Goal: Book appointment/travel/reservation

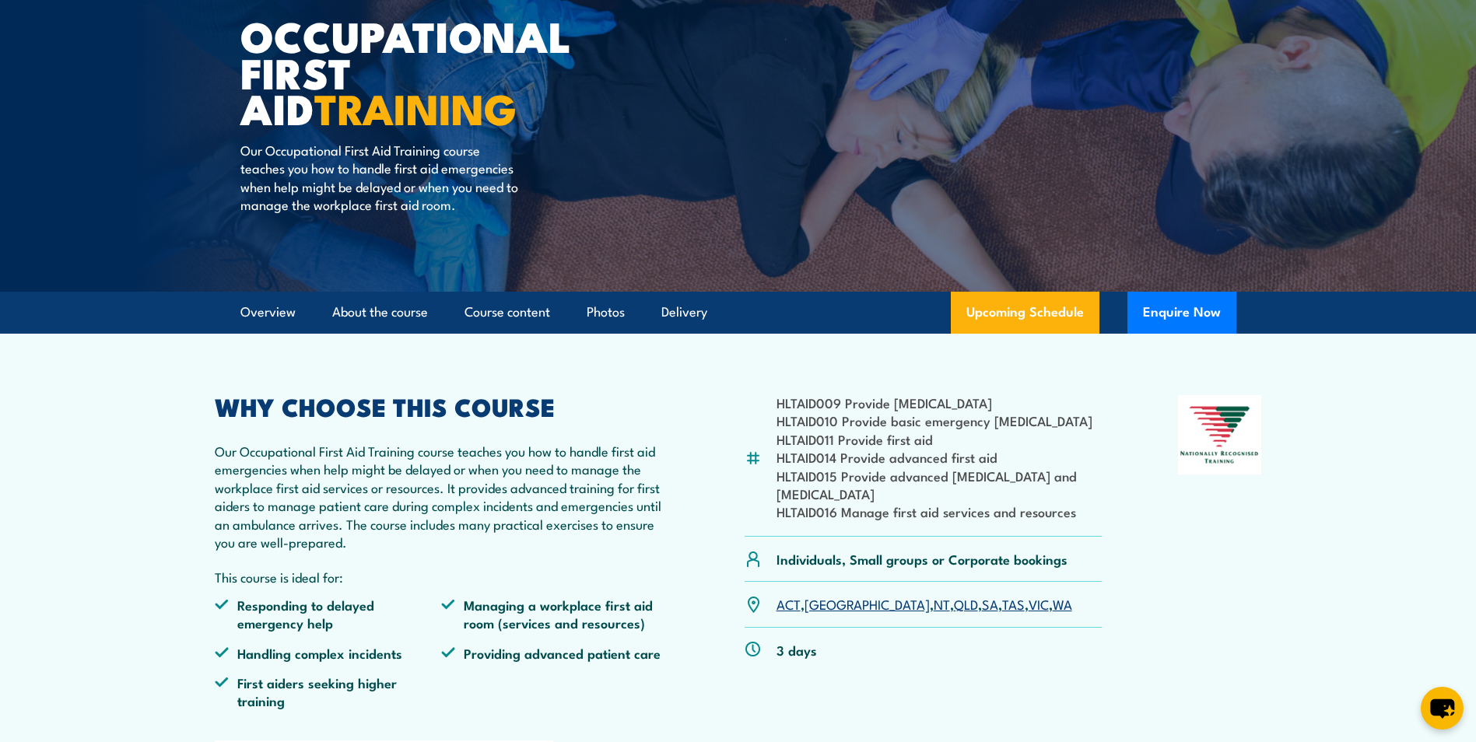
scroll to position [156, 0]
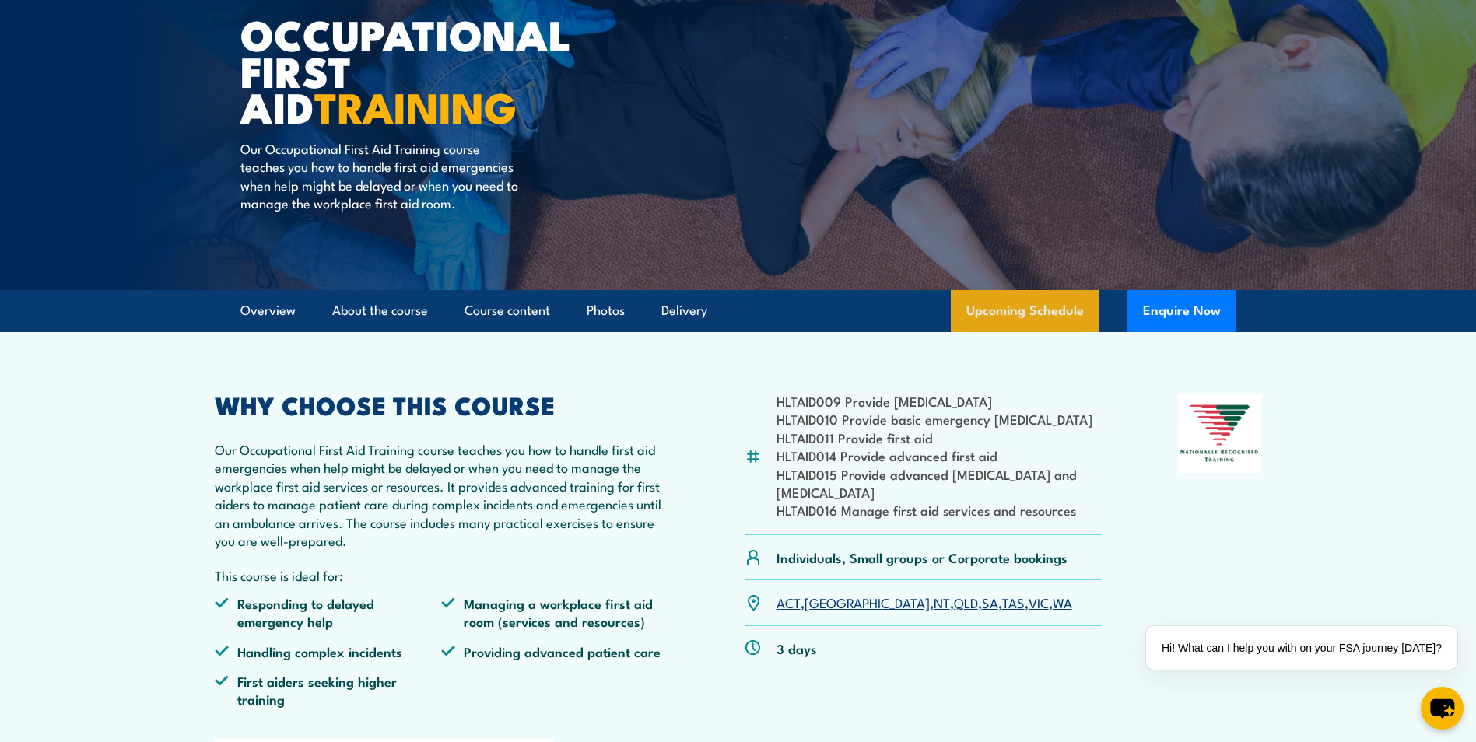
click at [1024, 309] on link "Upcoming Schedule" at bounding box center [1024, 311] width 149 height 42
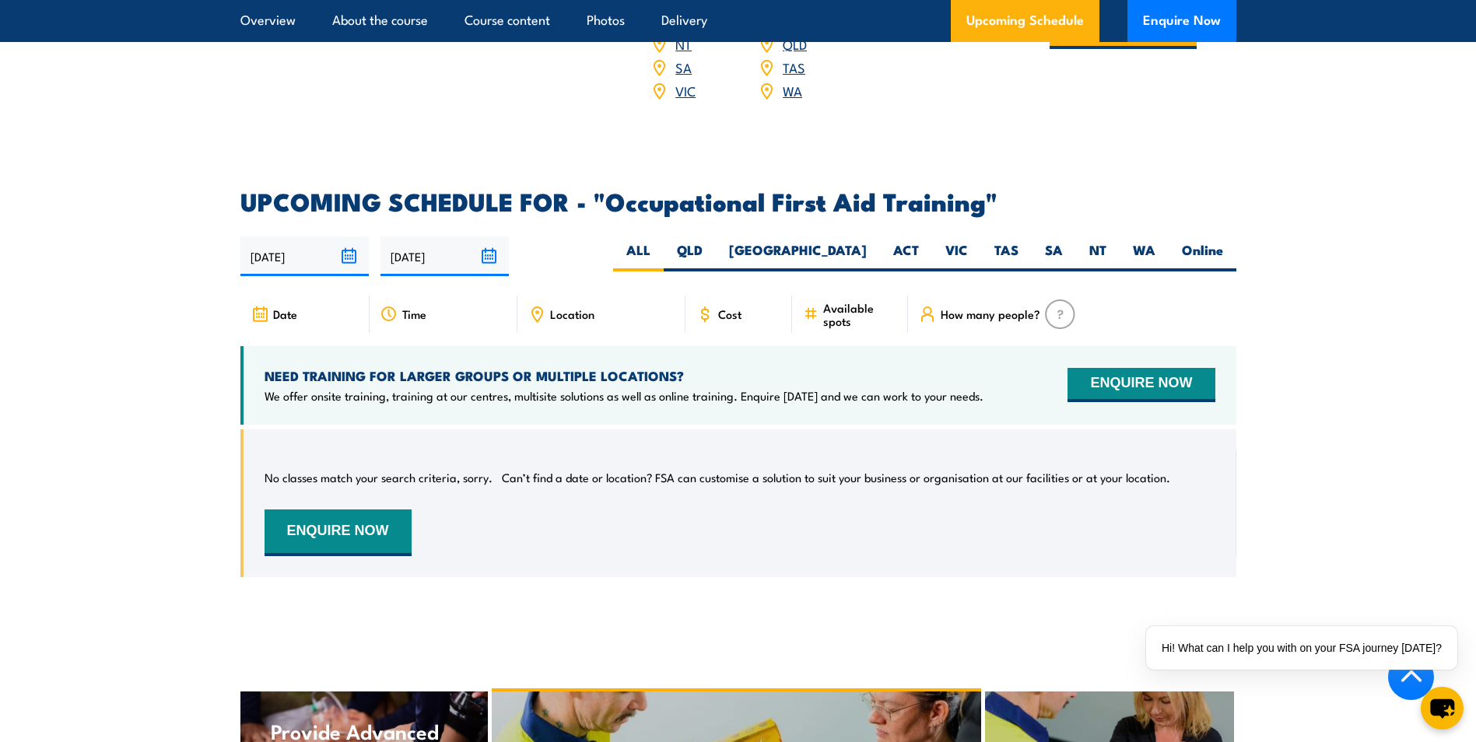
scroll to position [2648, 0]
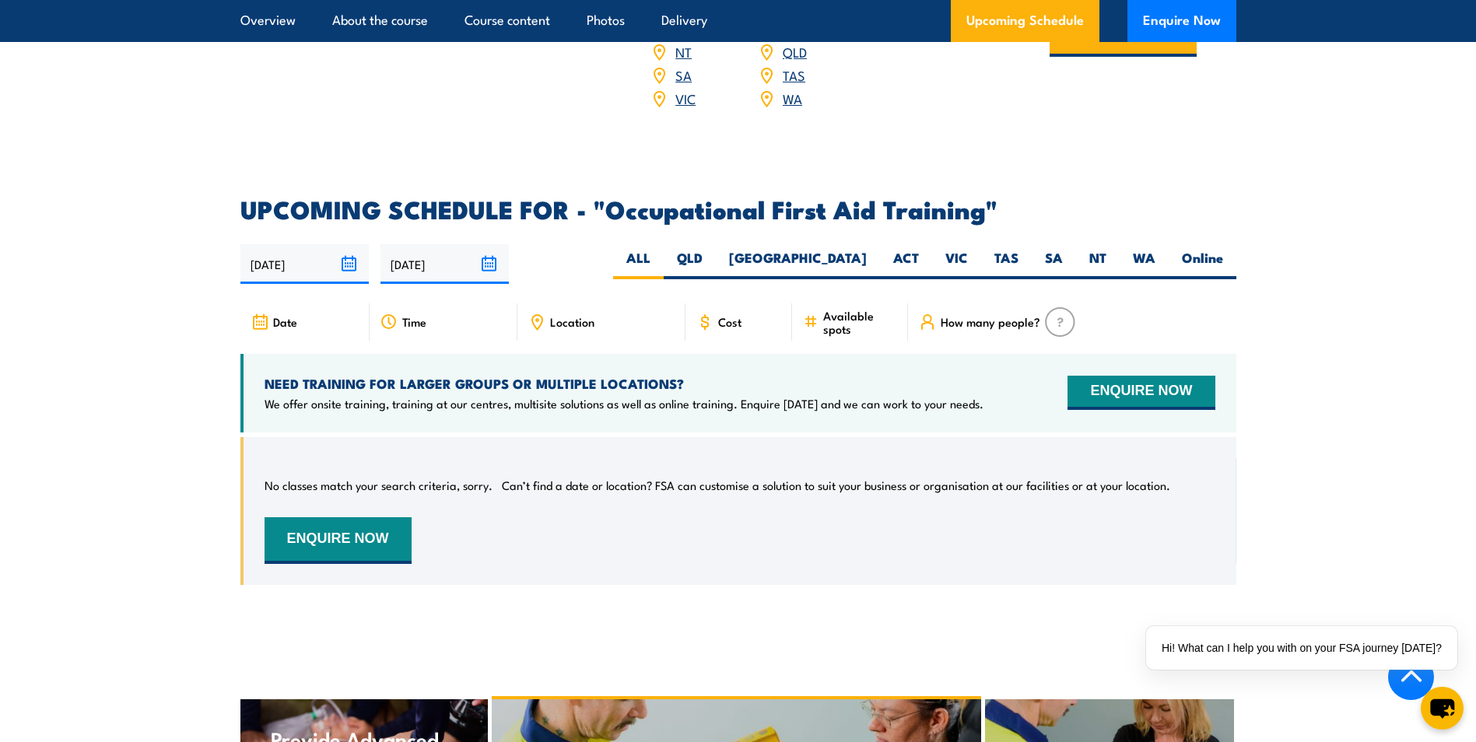
click at [568, 315] on span "Location" at bounding box center [572, 321] width 44 height 13
click at [947, 249] on label "VIC" at bounding box center [956, 264] width 49 height 30
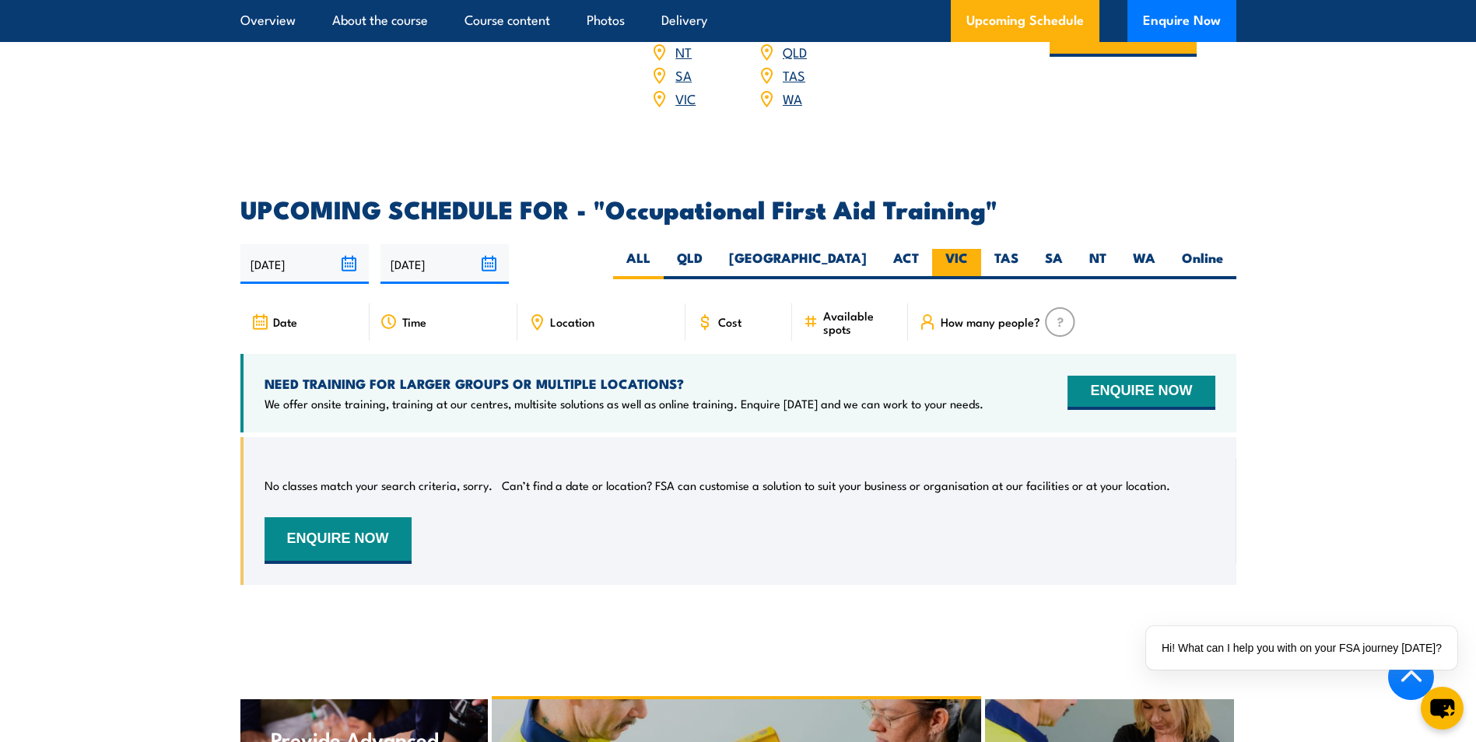
click at [968, 249] on input "VIC" at bounding box center [973, 254] width 10 height 10
radio input "true"
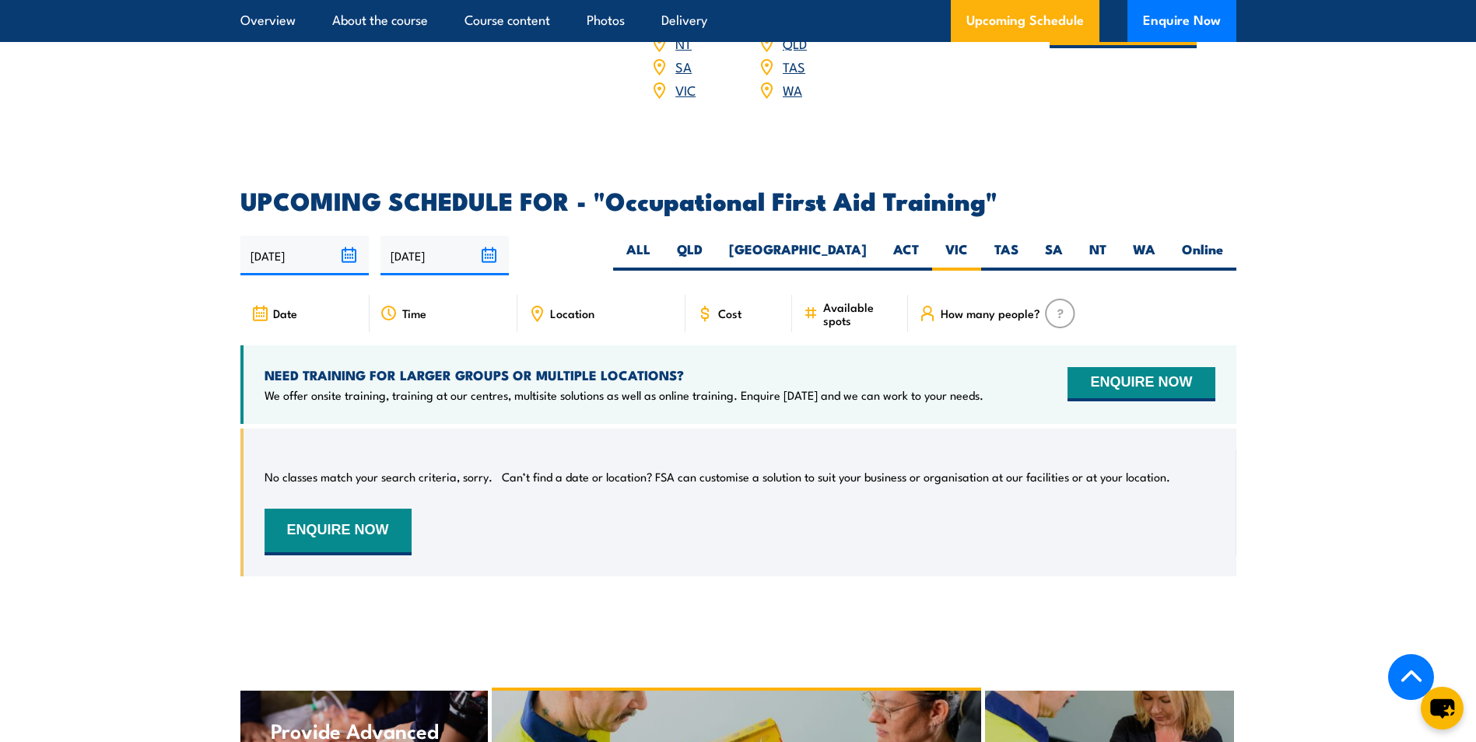
scroll to position [2648, 0]
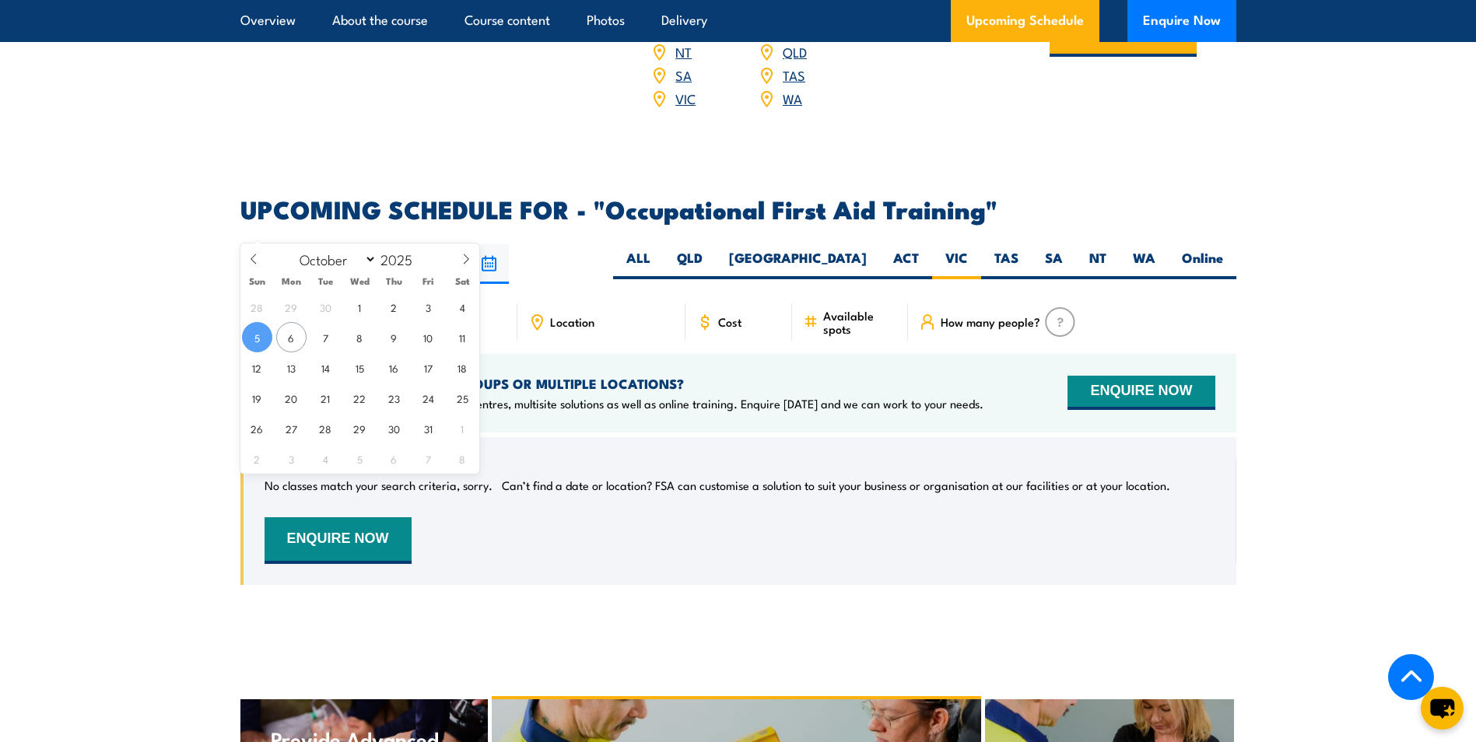
click at [351, 244] on input "05/10/2025" at bounding box center [304, 264] width 128 height 40
click at [285, 338] on span "6" at bounding box center [291, 337] width 30 height 30
type input "06/10/2025"
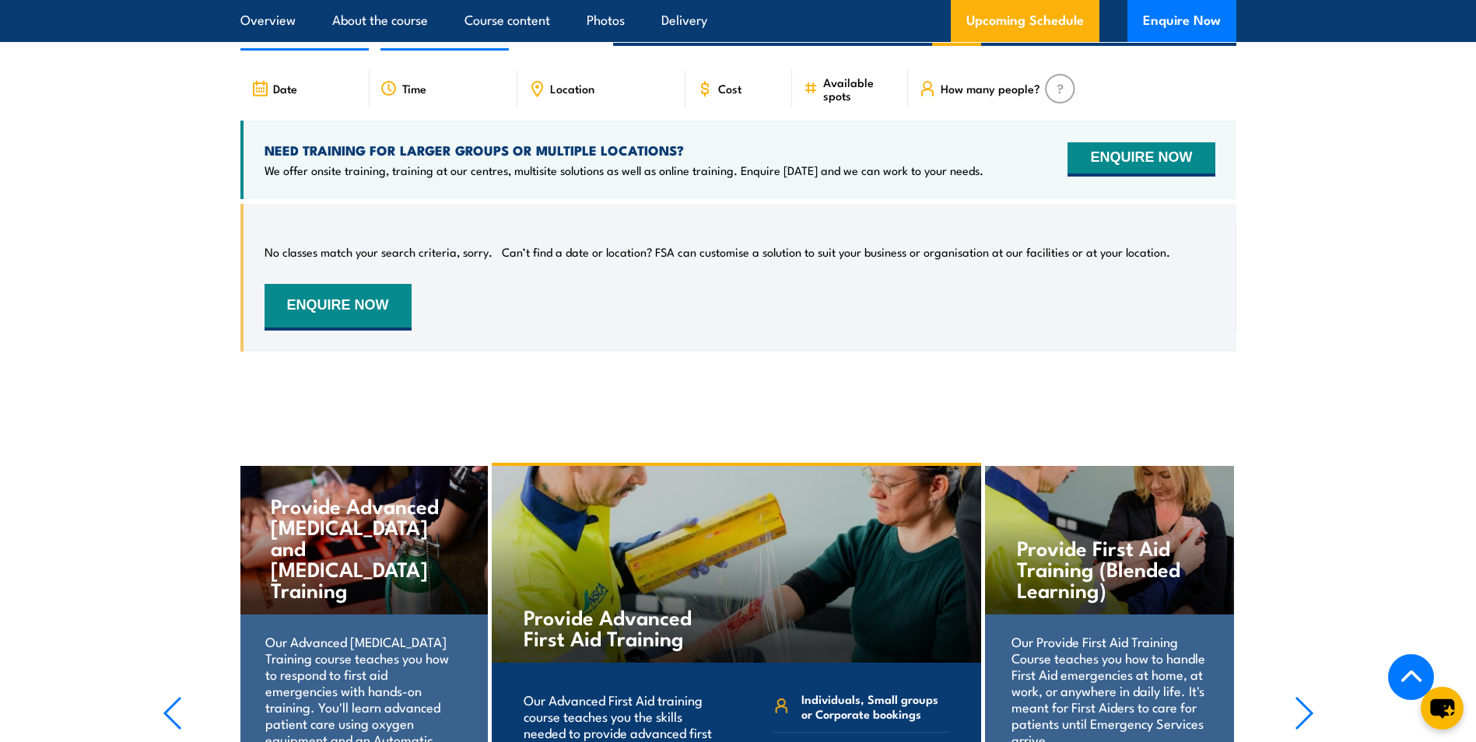
scroll to position [2492, 0]
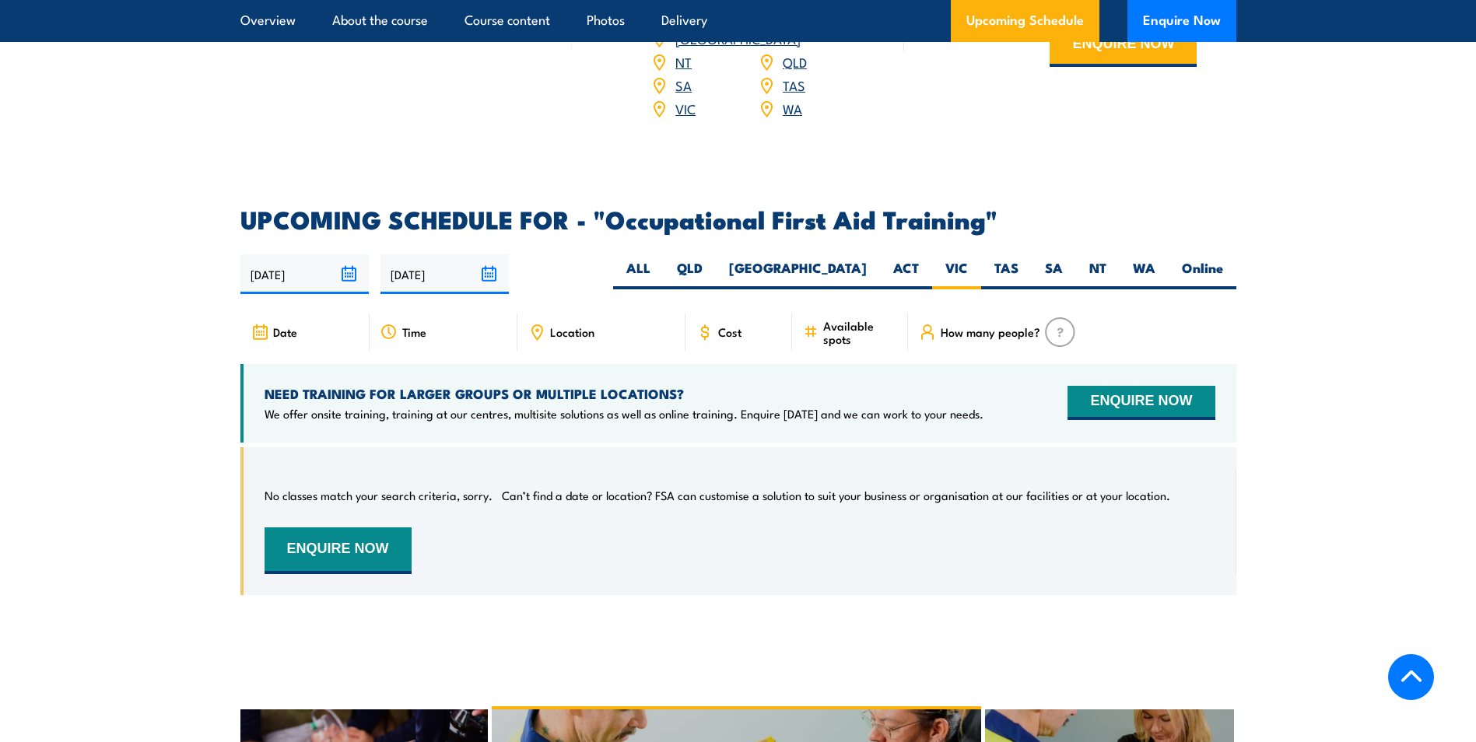
scroll to position [2648, 0]
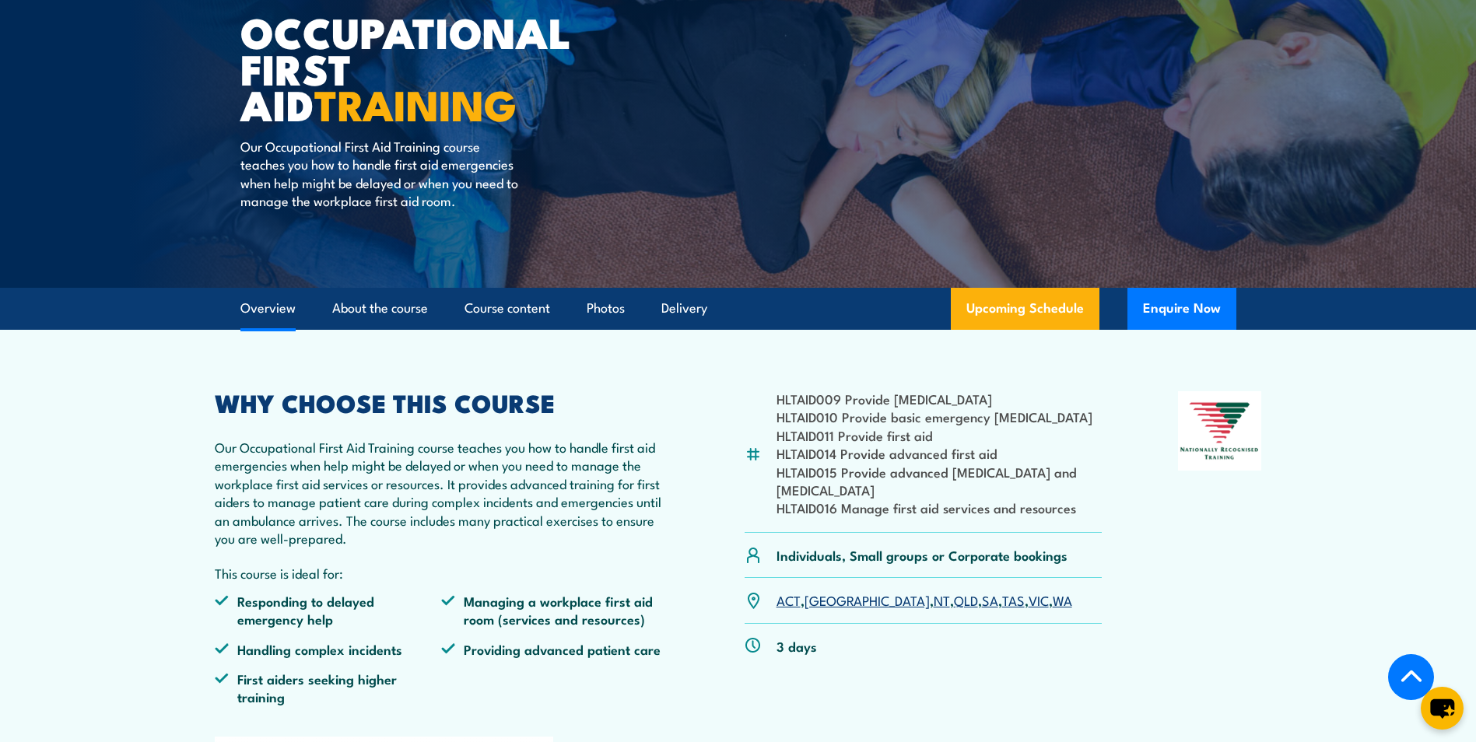
scroll to position [156, 0]
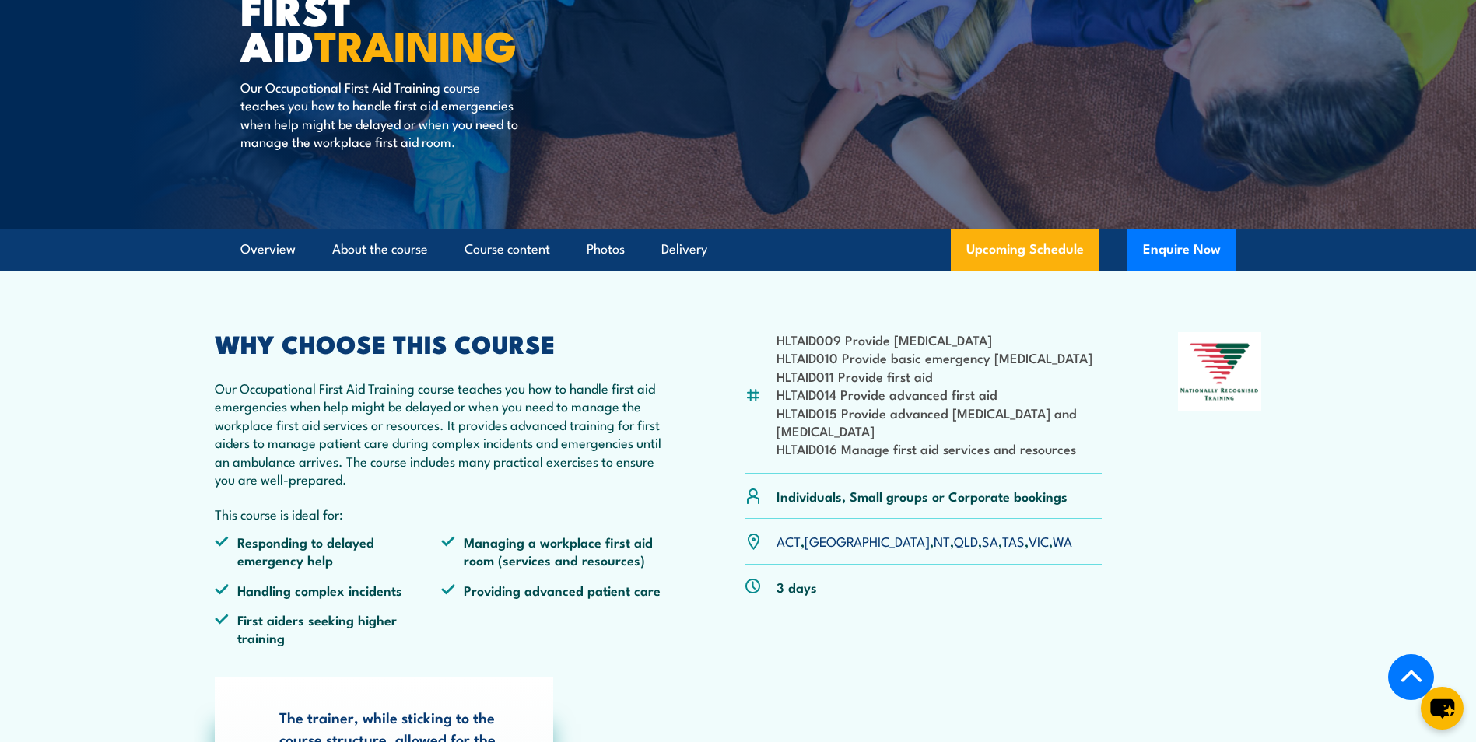
scroll to position [311, 0]
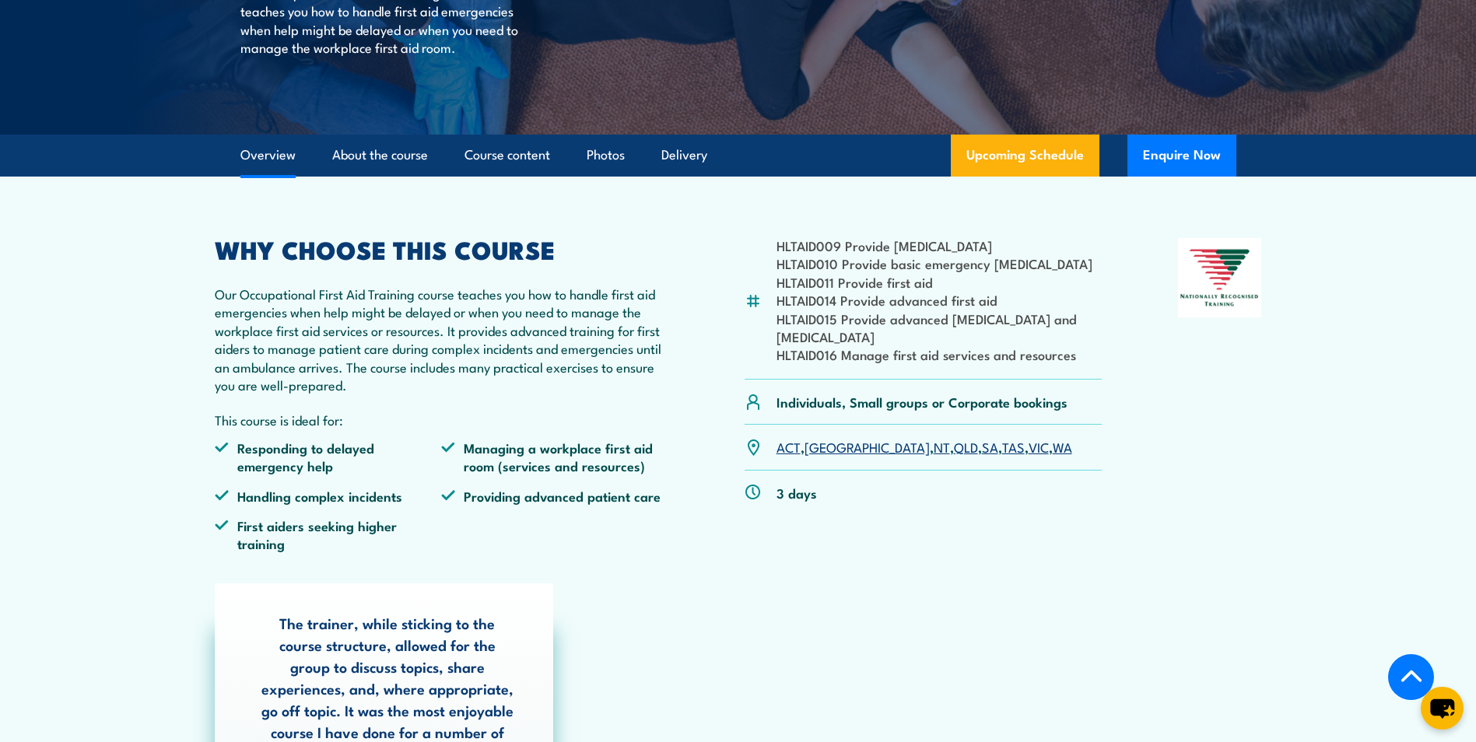
click at [1028, 447] on link "VIC" at bounding box center [1038, 446] width 20 height 19
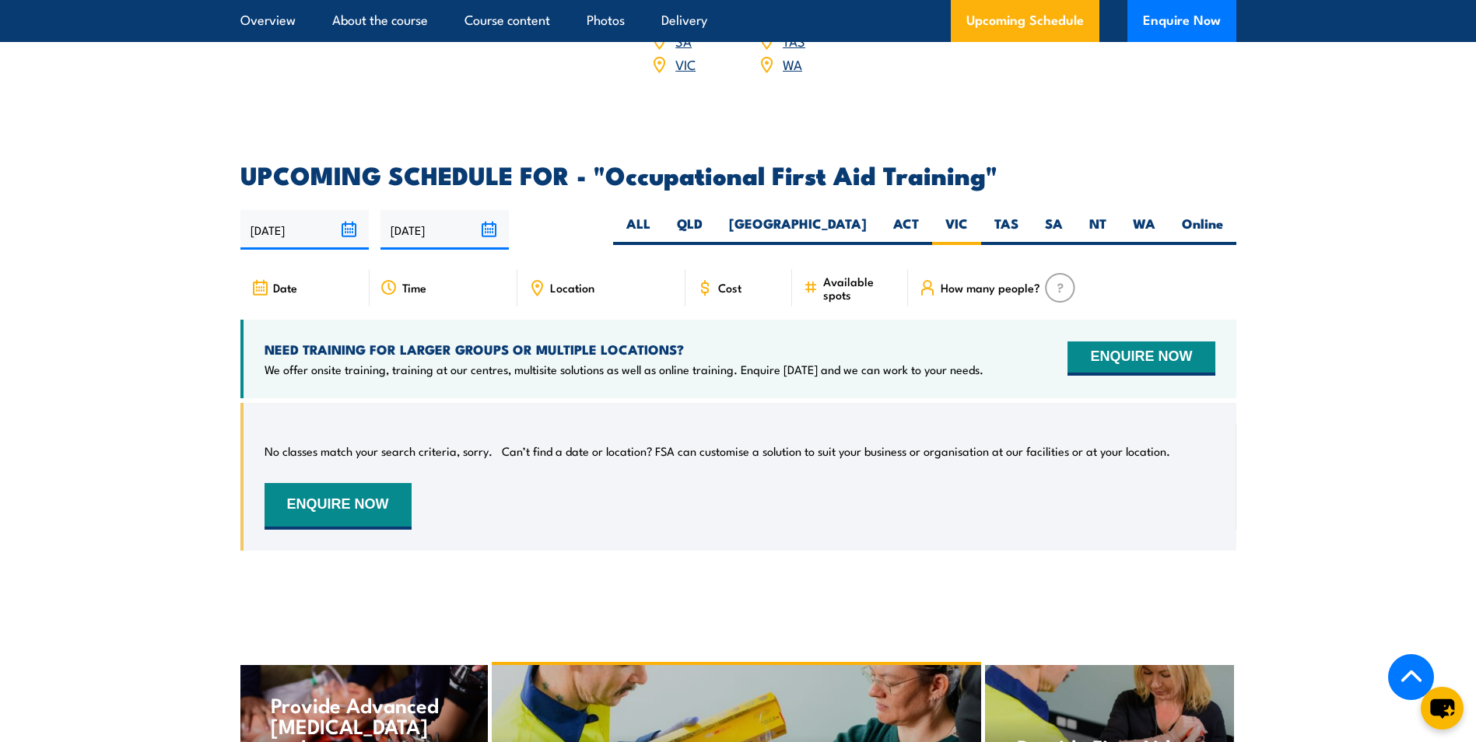
scroll to position [2648, 0]
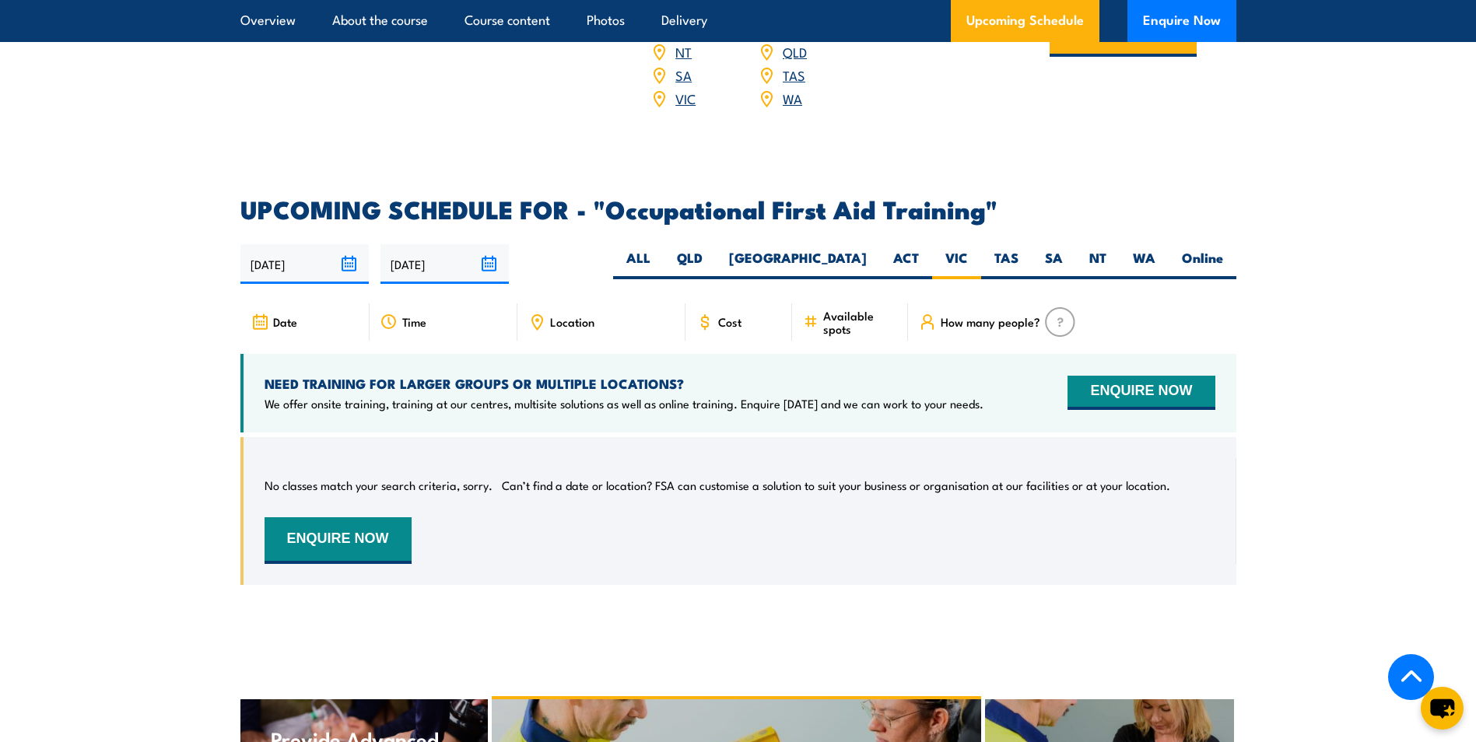
click at [823, 309] on span "Available spots" at bounding box center [860, 322] width 74 height 26
